Goal: Navigation & Orientation: Find specific page/section

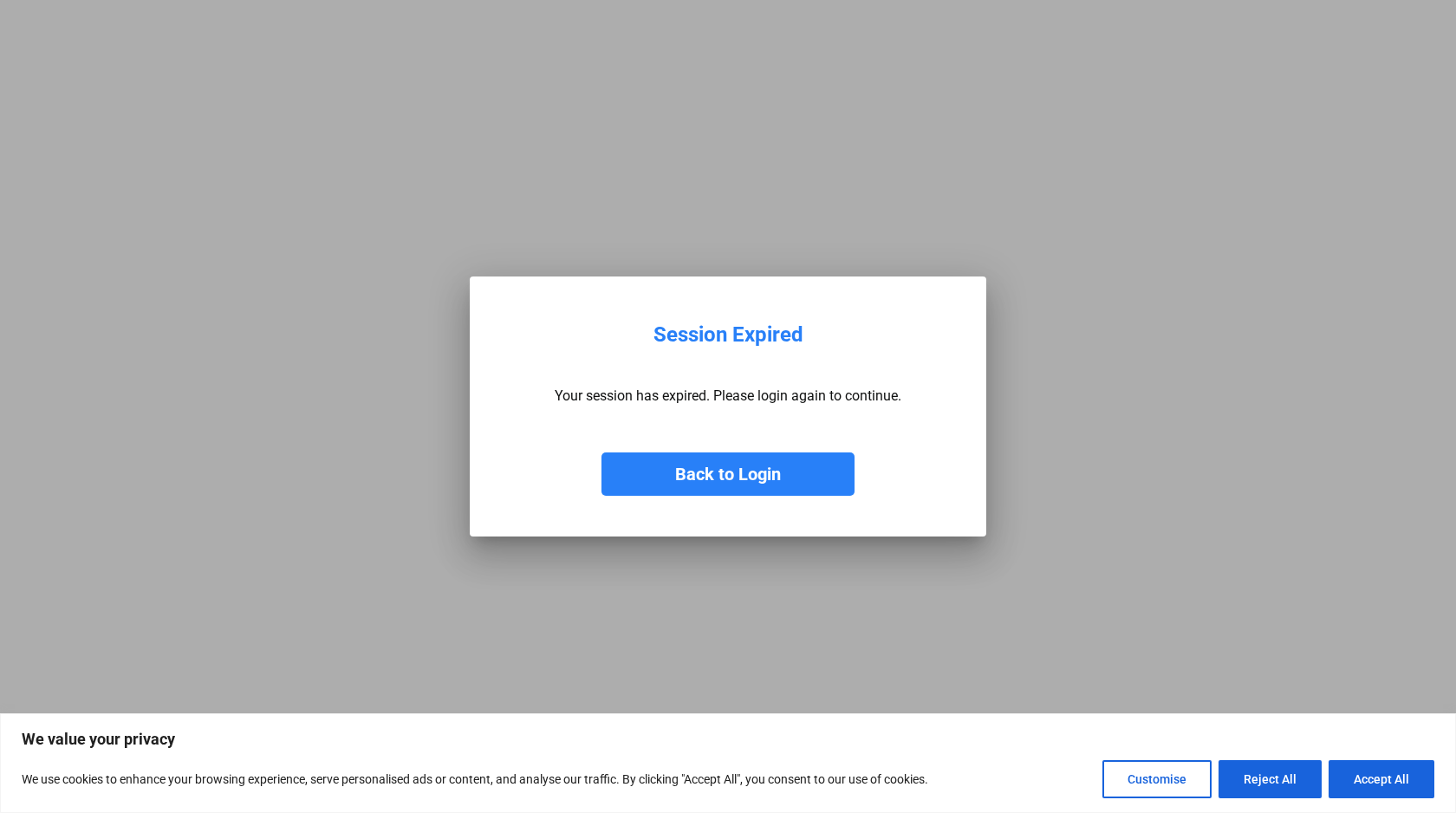
click at [781, 473] on button "Back to Login" at bounding box center [728, 474] width 253 height 43
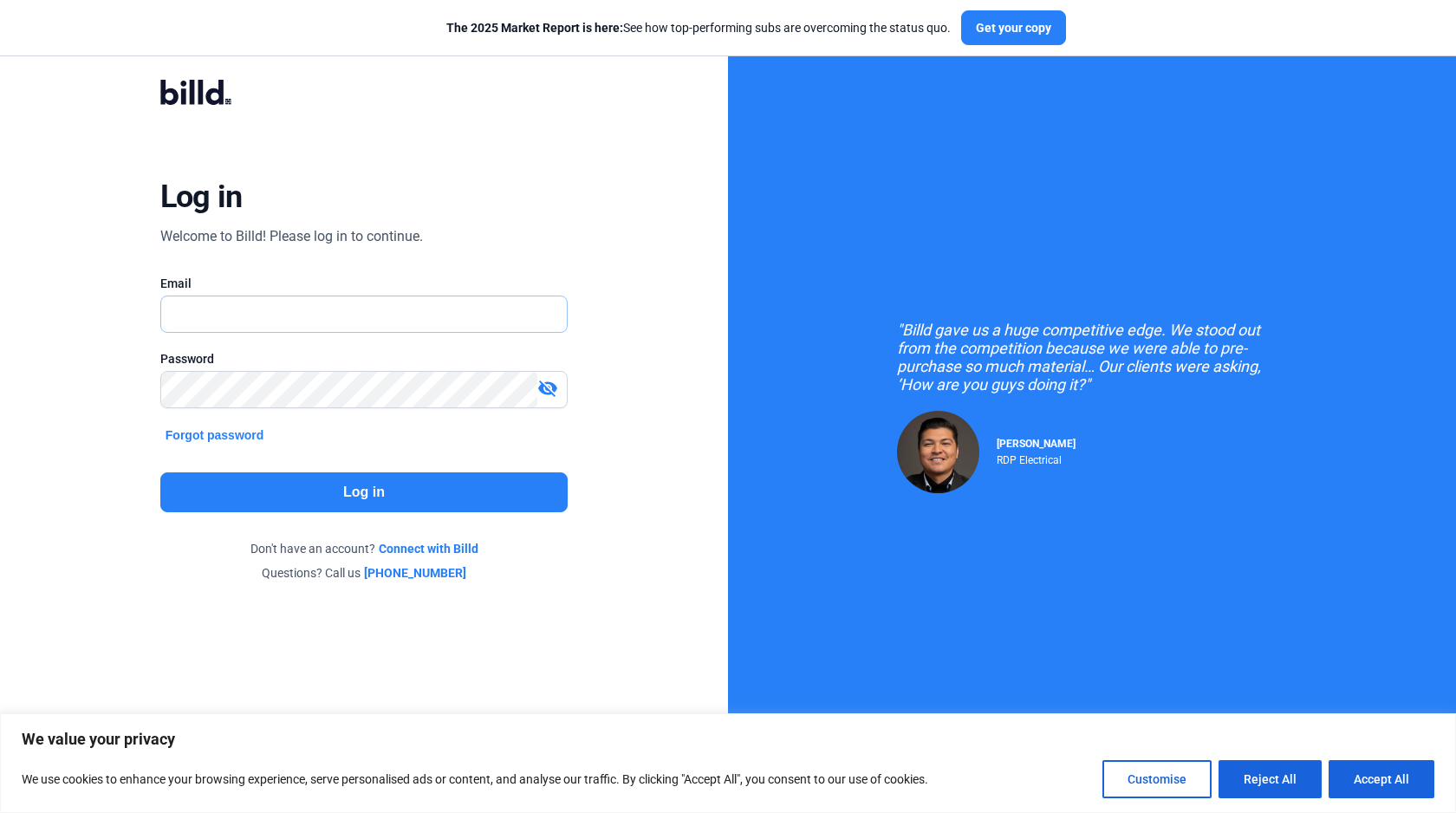
type input "[EMAIL_ADDRESS][DOMAIN_NAME]"
click at [475, 494] on button "Log in" at bounding box center [364, 492] width 407 height 40
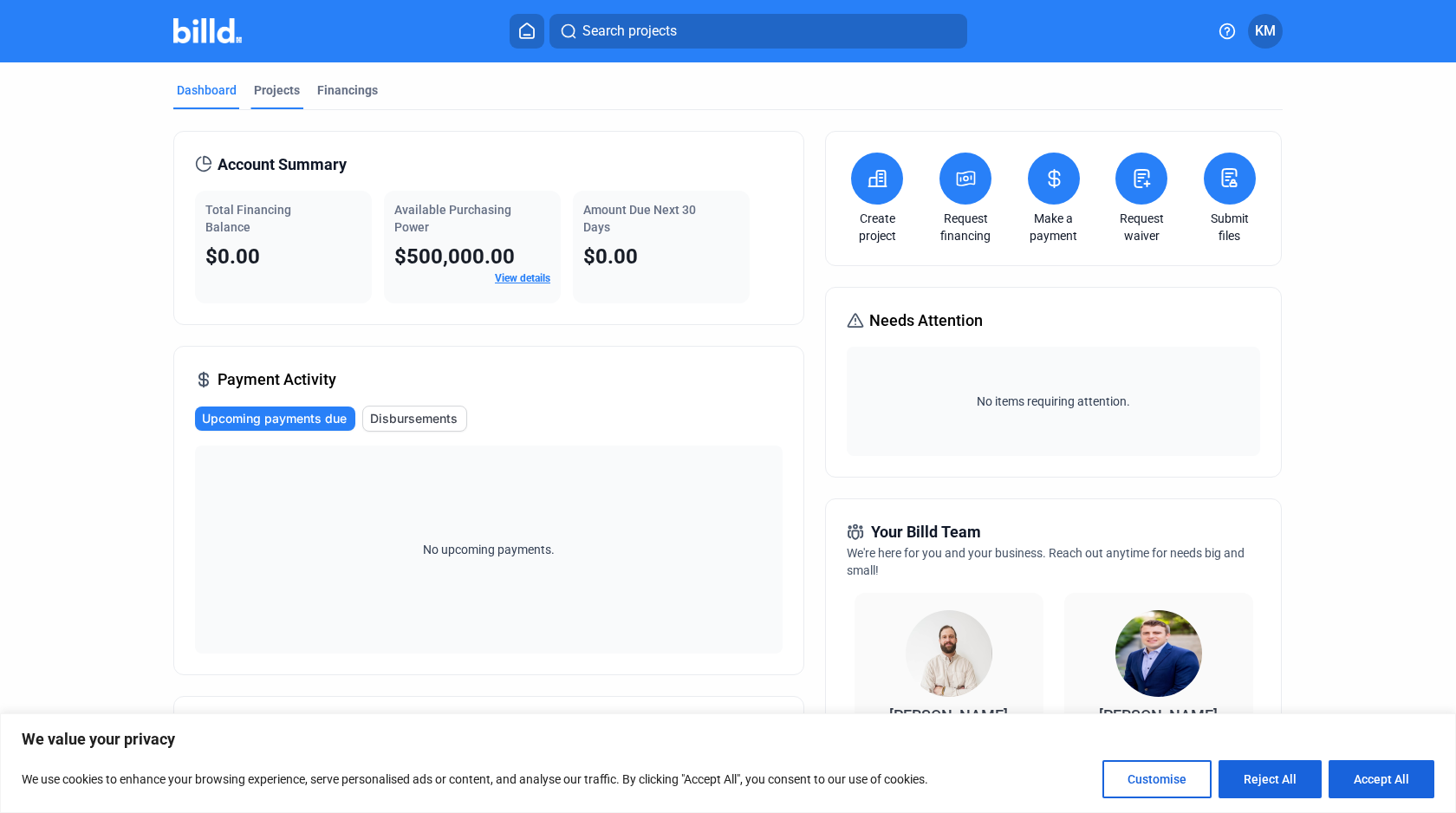
click at [263, 96] on div "Projects" at bounding box center [277, 90] width 46 height 18
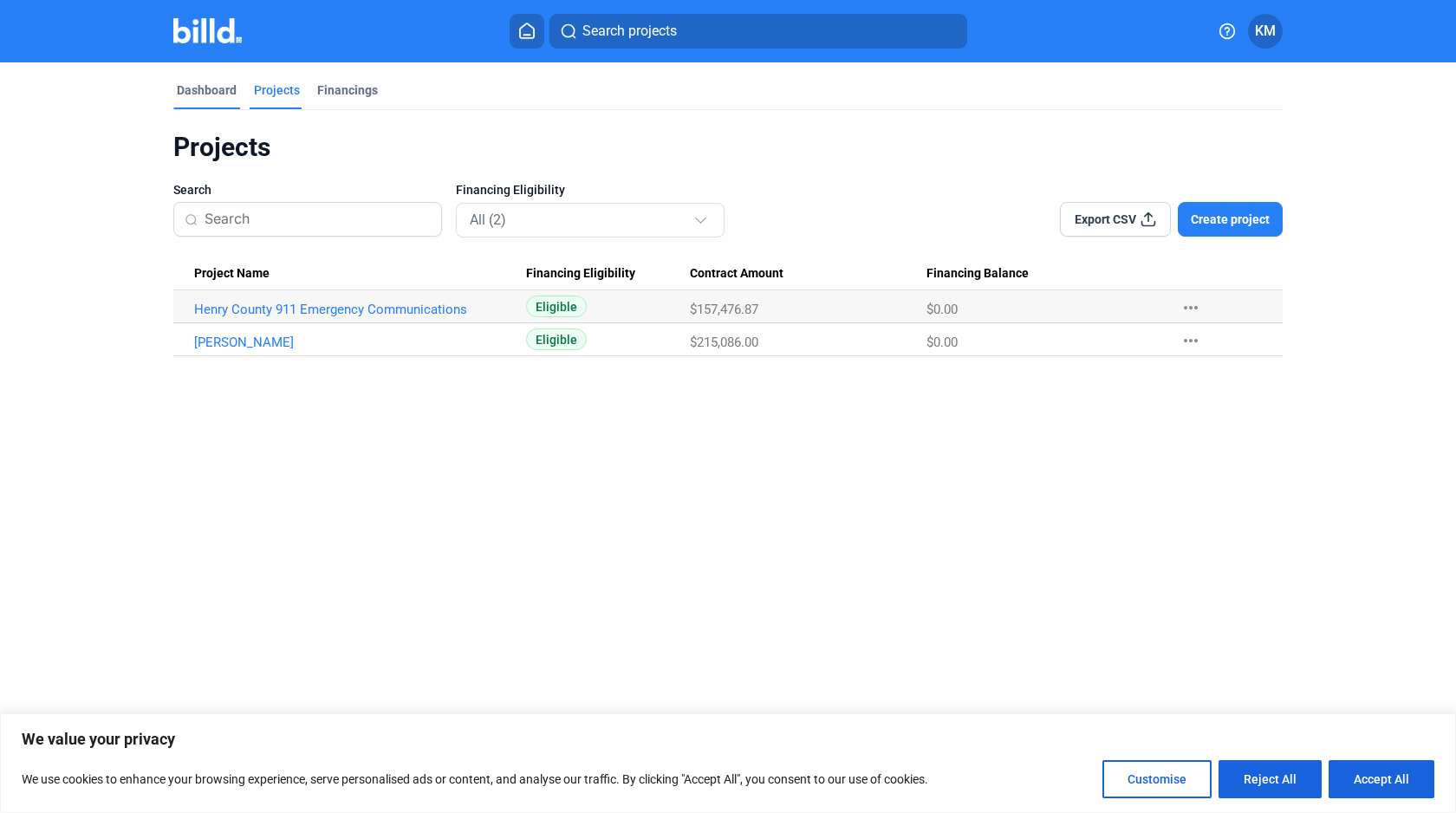
click at [211, 94] on div "Dashboard" at bounding box center [206, 90] width 60 height 18
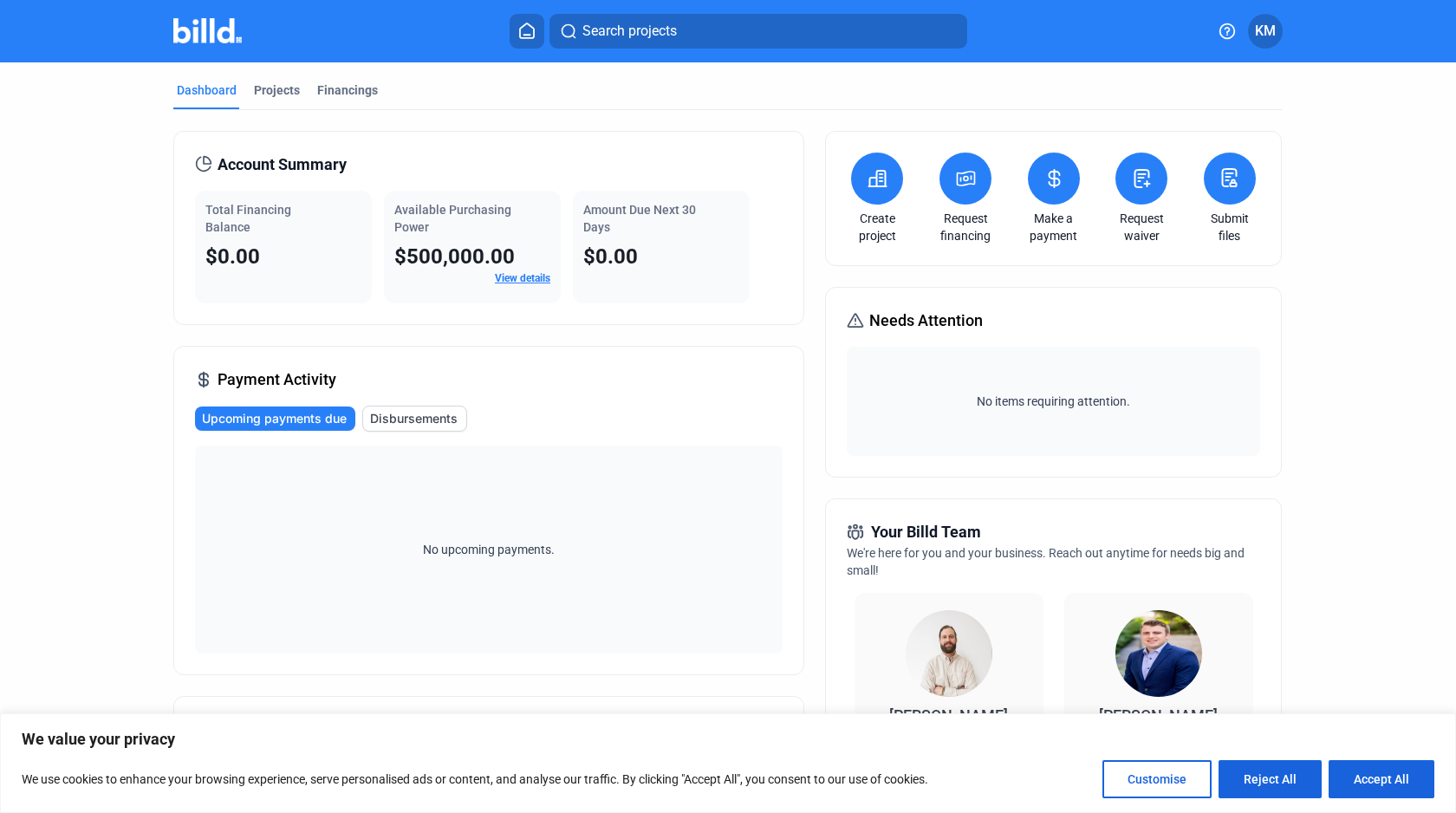
click at [291, 164] on span "Account Summary" at bounding box center [282, 164] width 129 height 24
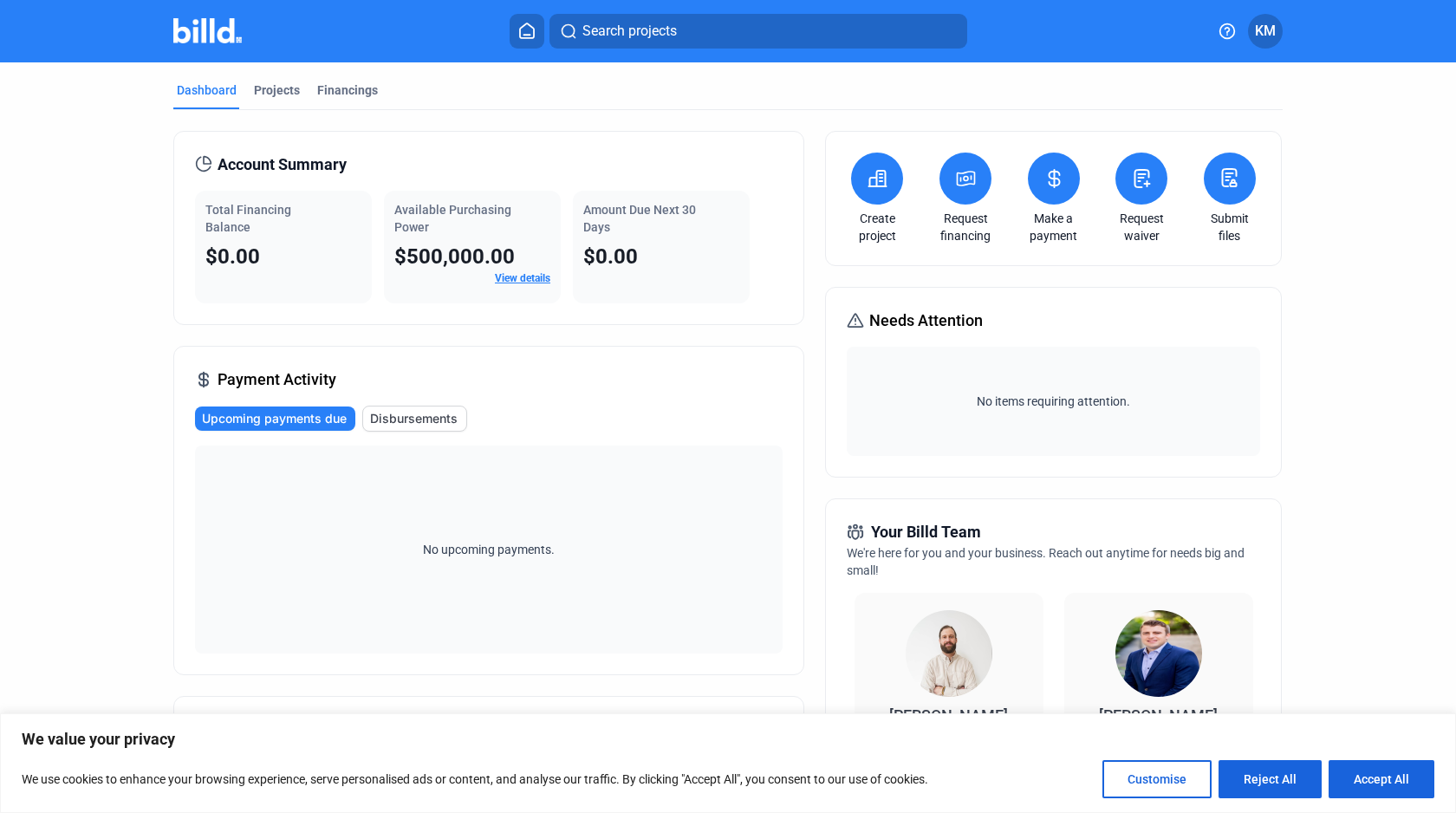
click at [291, 164] on span "Account Summary" at bounding box center [282, 164] width 129 height 24
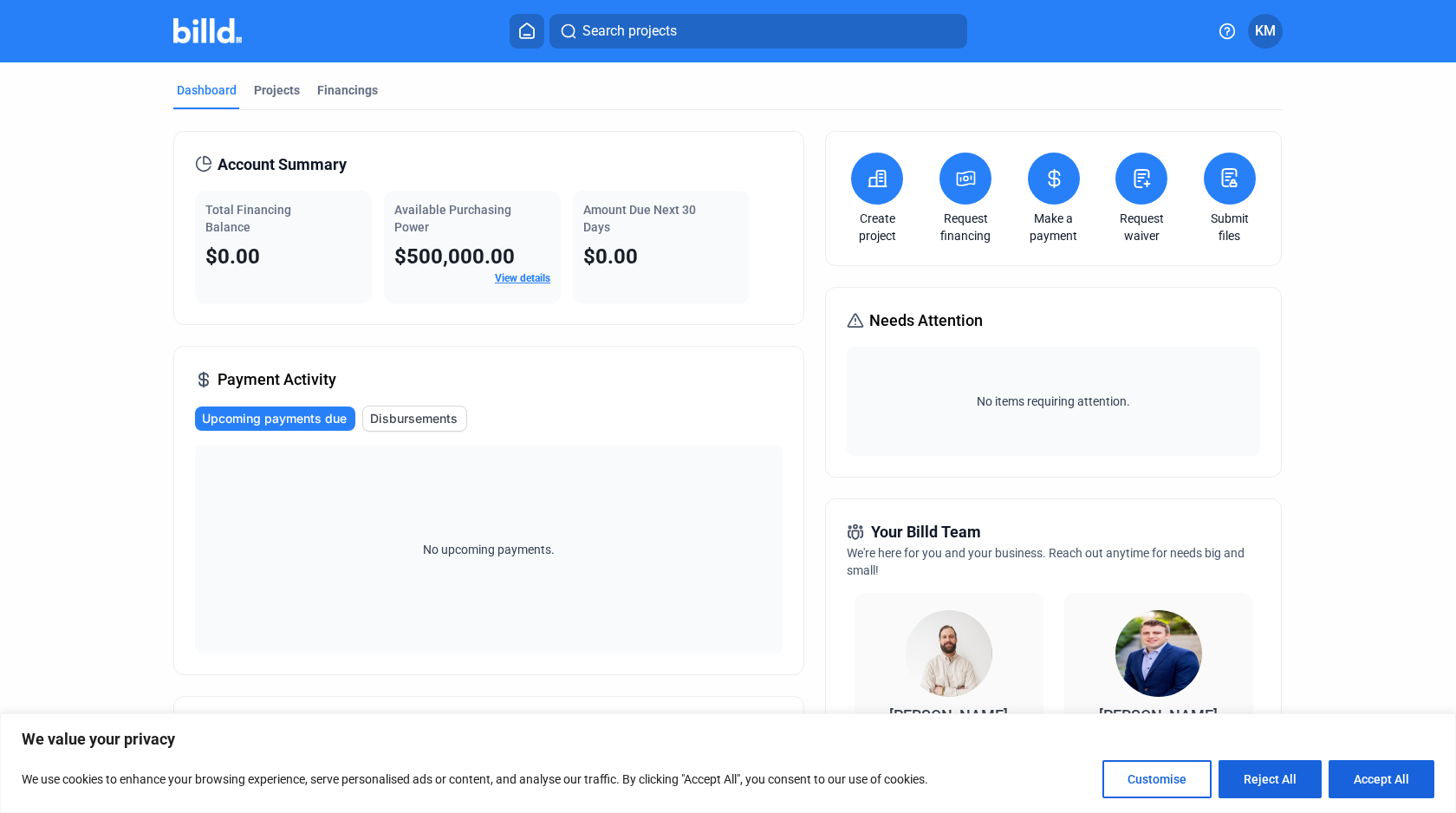
click at [291, 164] on span "Account Summary" at bounding box center [282, 164] width 129 height 24
click at [243, 162] on span "Account Summary" at bounding box center [282, 164] width 129 height 24
click at [307, 155] on span "Account Summary" at bounding box center [282, 164] width 129 height 24
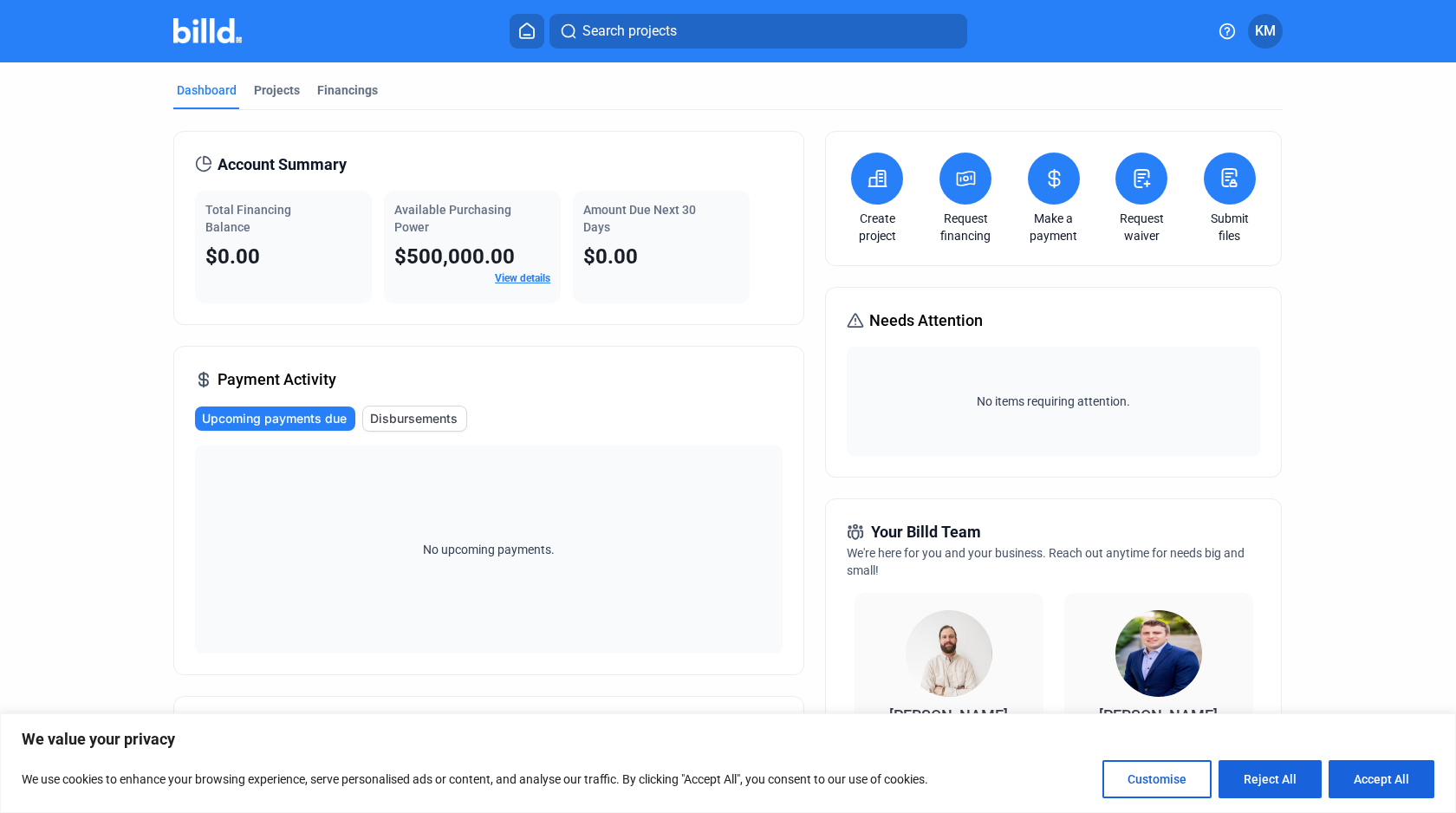
click at [307, 155] on span "Account Summary" at bounding box center [282, 164] width 129 height 24
click at [236, 155] on span "Account Summary" at bounding box center [282, 164] width 129 height 24
click at [303, 164] on span "Account Summary" at bounding box center [282, 164] width 129 height 24
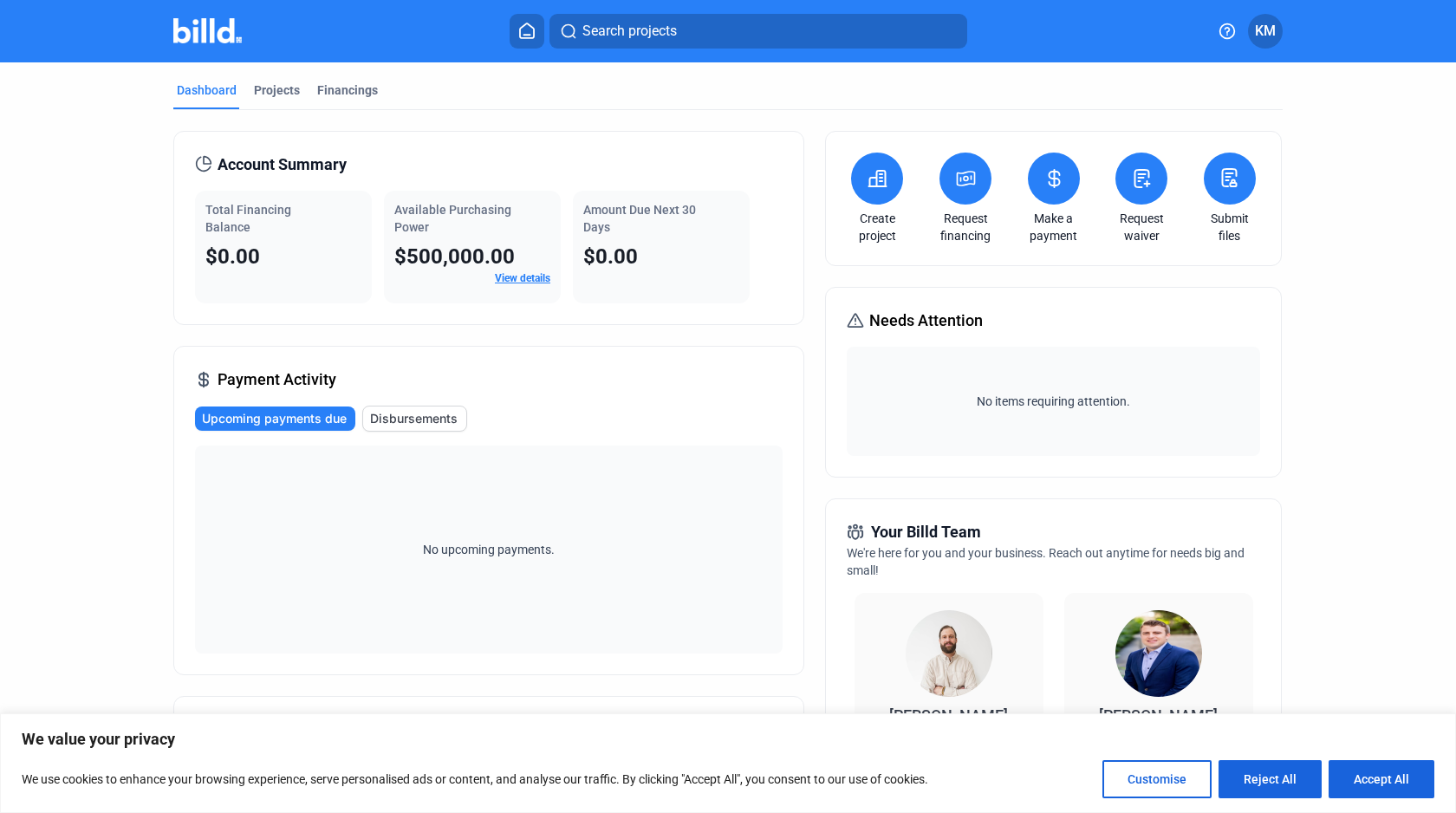
click at [303, 164] on span "Account Summary" at bounding box center [282, 164] width 129 height 24
click at [242, 162] on span "Account Summary" at bounding box center [282, 164] width 129 height 24
click at [295, 165] on span "Account Summary" at bounding box center [282, 164] width 129 height 24
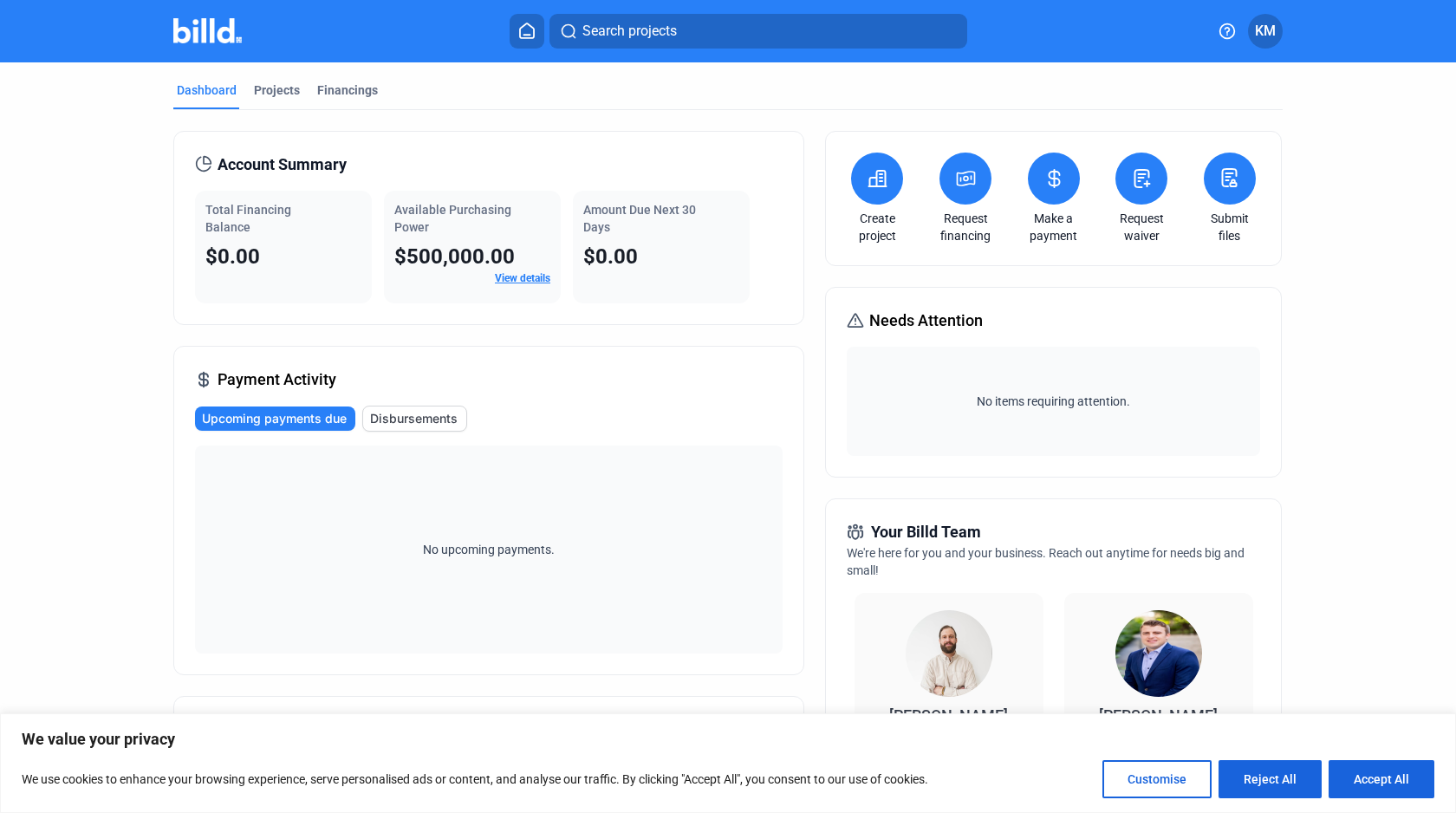
click at [242, 160] on span "Account Summary" at bounding box center [282, 164] width 129 height 24
click at [311, 160] on span "Account Summary" at bounding box center [282, 164] width 129 height 24
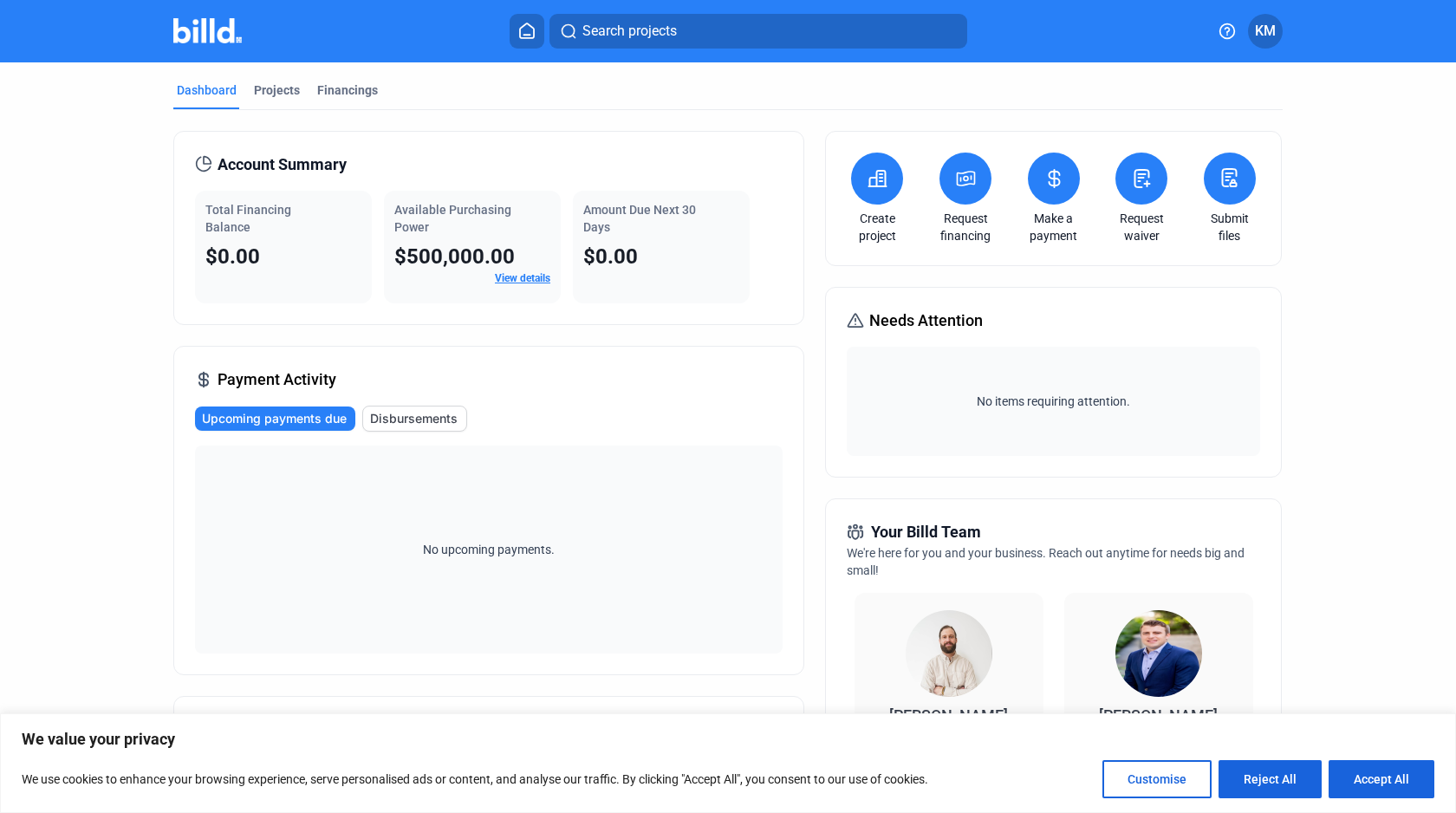
click at [264, 160] on span "Account Summary" at bounding box center [282, 164] width 129 height 24
click at [307, 158] on span "Account Summary" at bounding box center [282, 164] width 129 height 24
click at [240, 155] on span "Account Summary" at bounding box center [282, 164] width 129 height 24
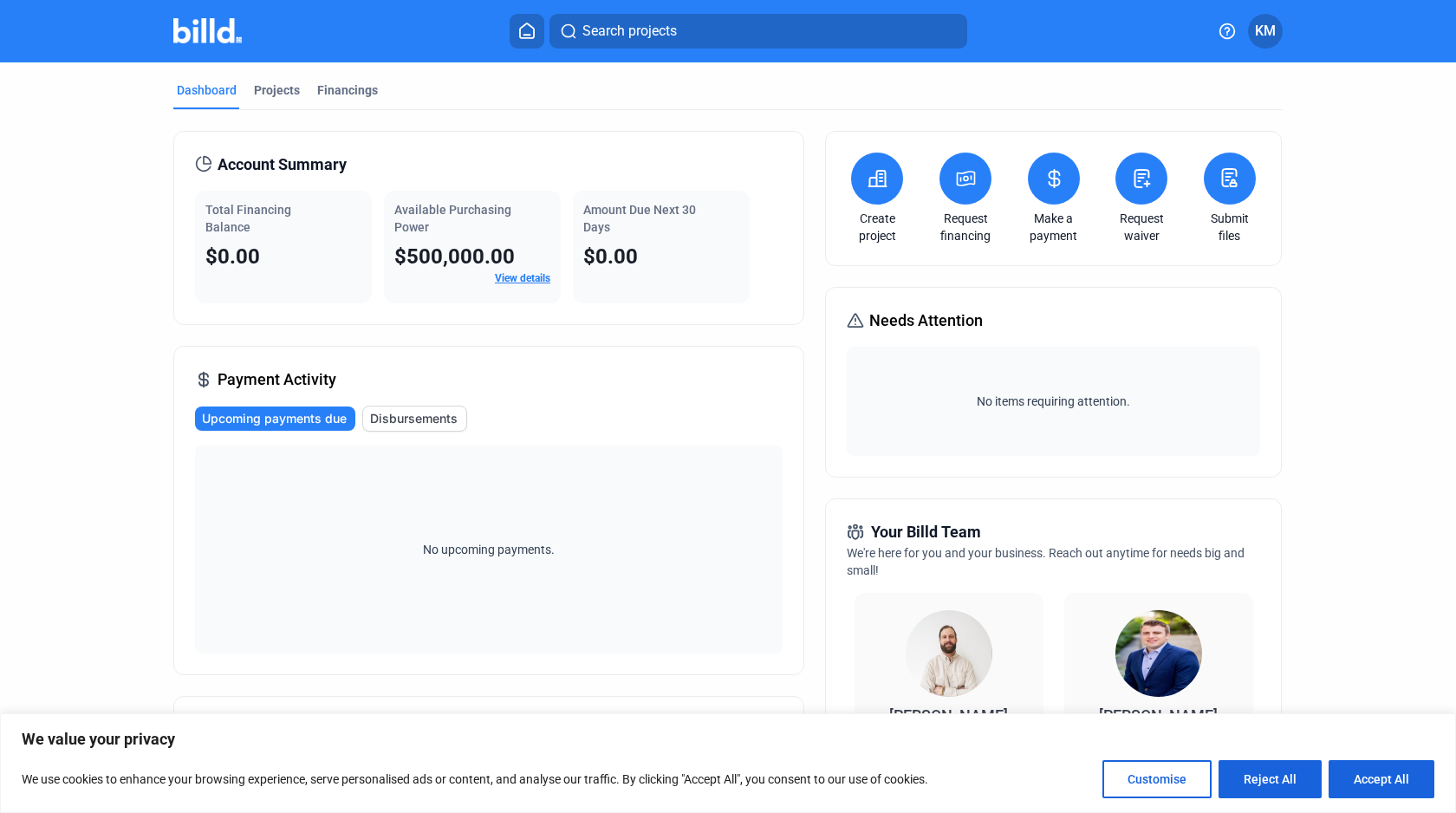
click at [240, 155] on span "Account Summary" at bounding box center [282, 164] width 129 height 24
click at [318, 164] on span "Account Summary" at bounding box center [282, 164] width 129 height 24
click at [255, 156] on span "Account Summary" at bounding box center [282, 164] width 129 height 24
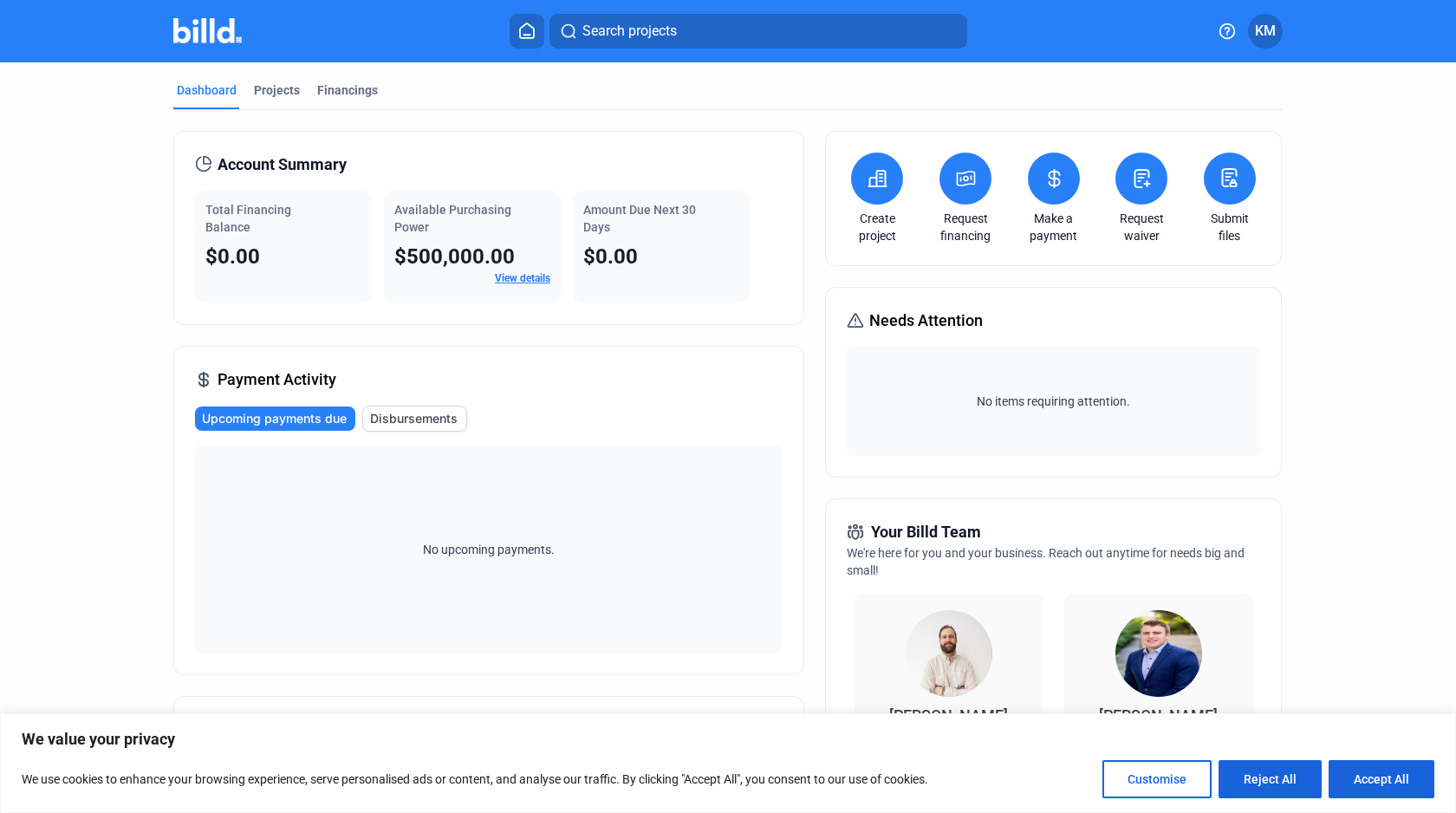
click at [309, 156] on span "Account Summary" at bounding box center [282, 164] width 129 height 24
click at [250, 156] on span "Account Summary" at bounding box center [282, 164] width 129 height 24
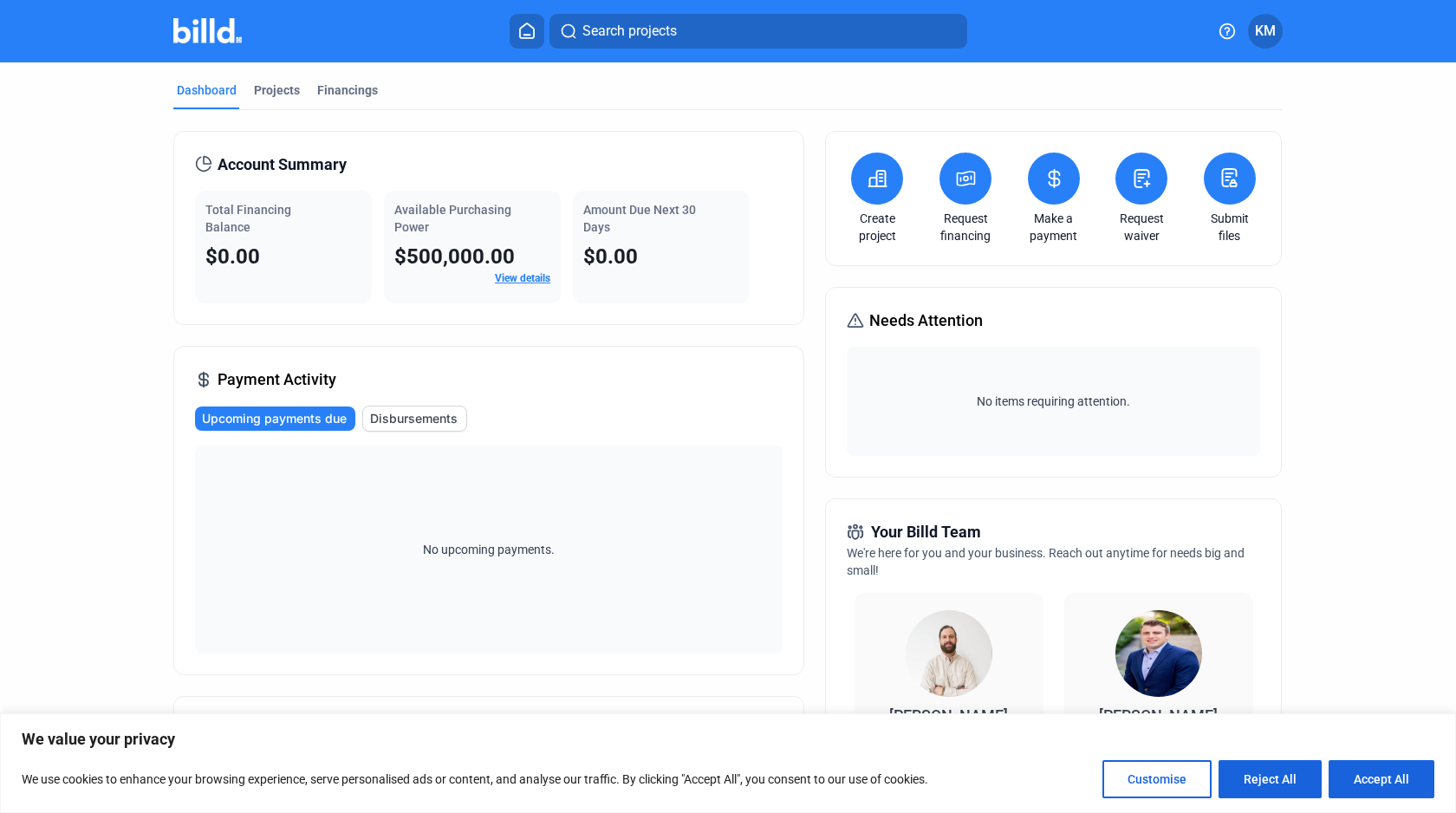
click at [341, 165] on span "Account Summary" at bounding box center [282, 164] width 129 height 24
click at [300, 165] on span "Account Summary" at bounding box center [282, 164] width 129 height 24
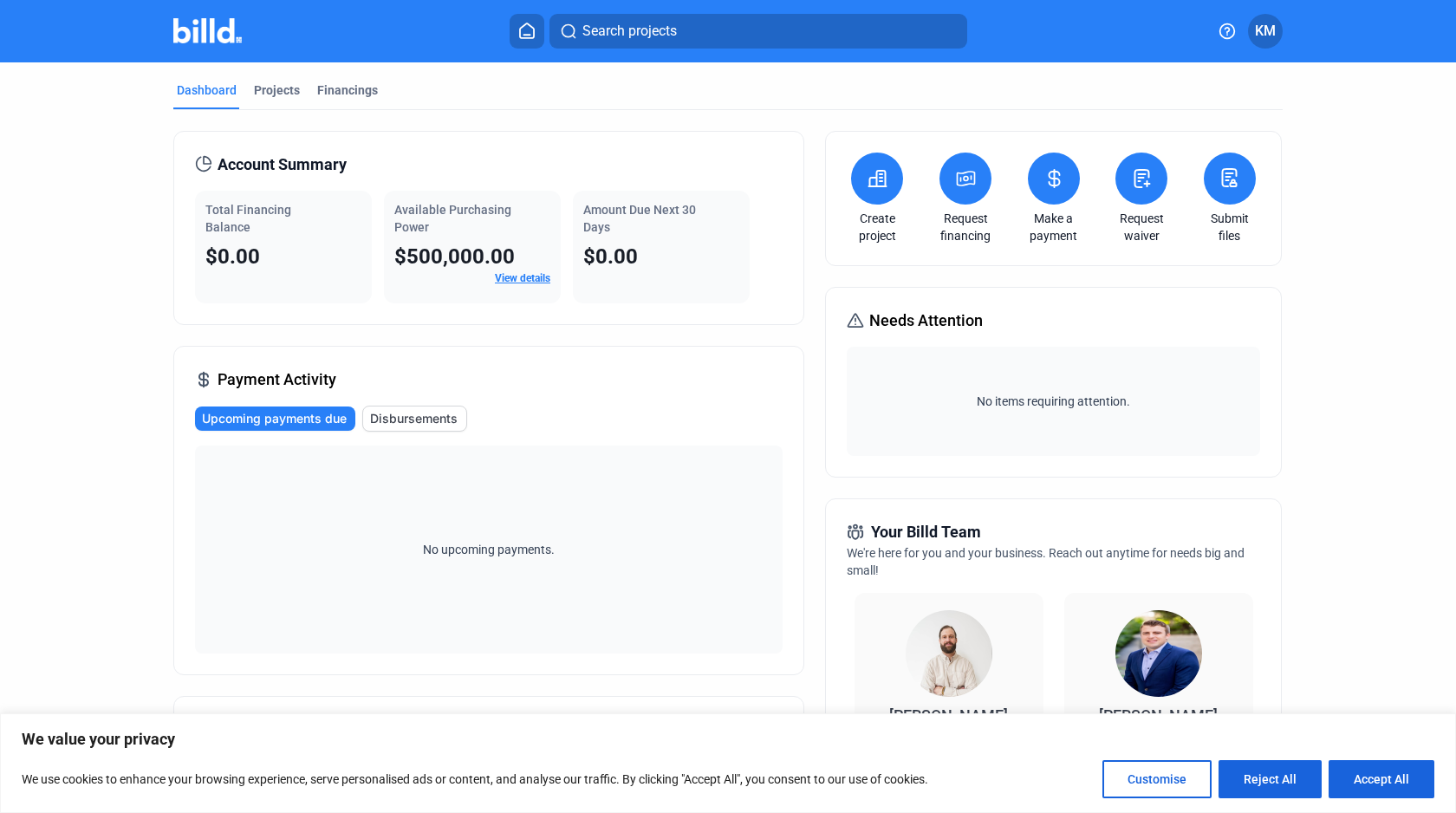
click at [300, 165] on span "Account Summary" at bounding box center [282, 164] width 129 height 24
